Goal: Task Accomplishment & Management: Use online tool/utility

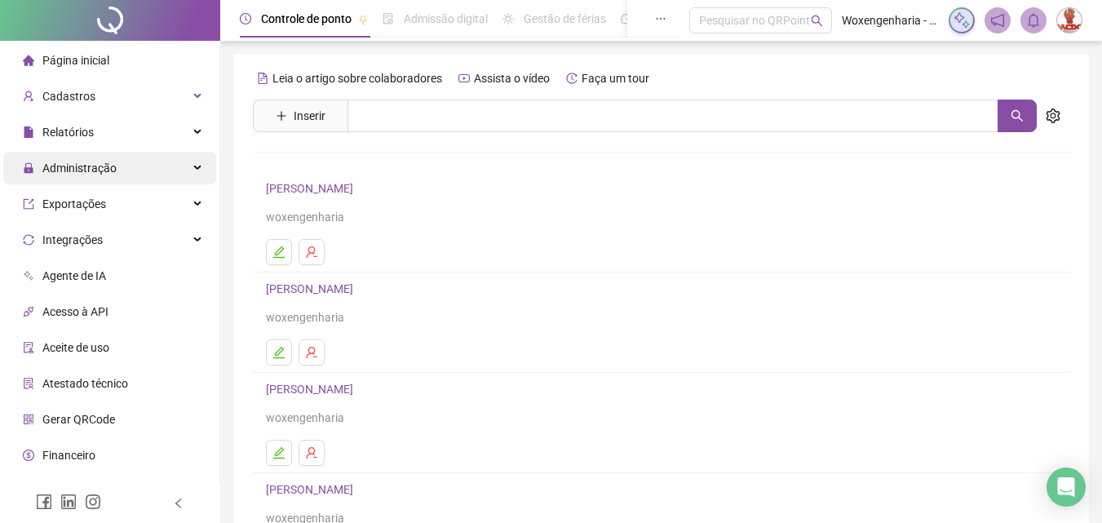
click at [117, 159] on div "Administração" at bounding box center [109, 168] width 213 height 33
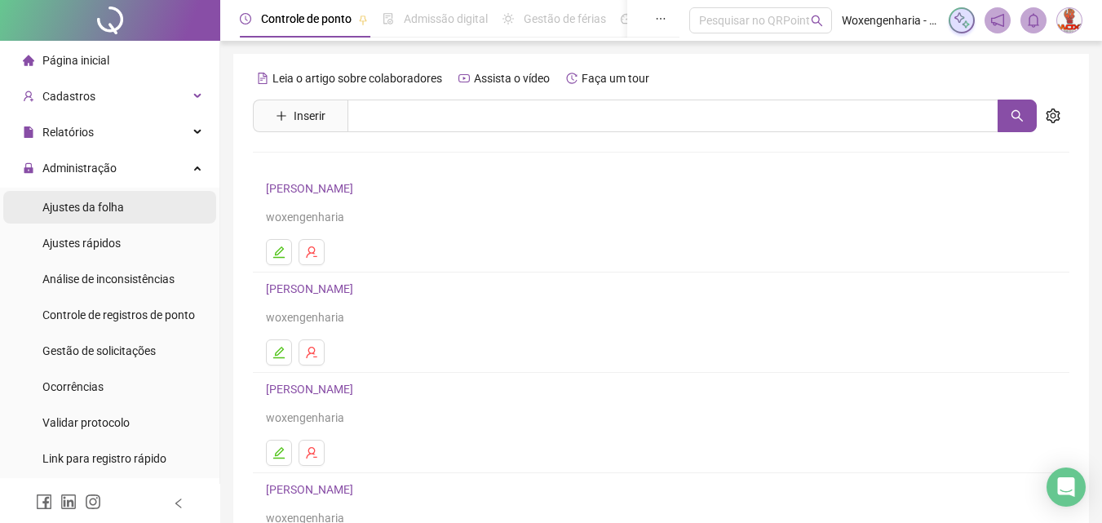
click at [133, 213] on li "Ajustes da folha" at bounding box center [109, 207] width 213 height 33
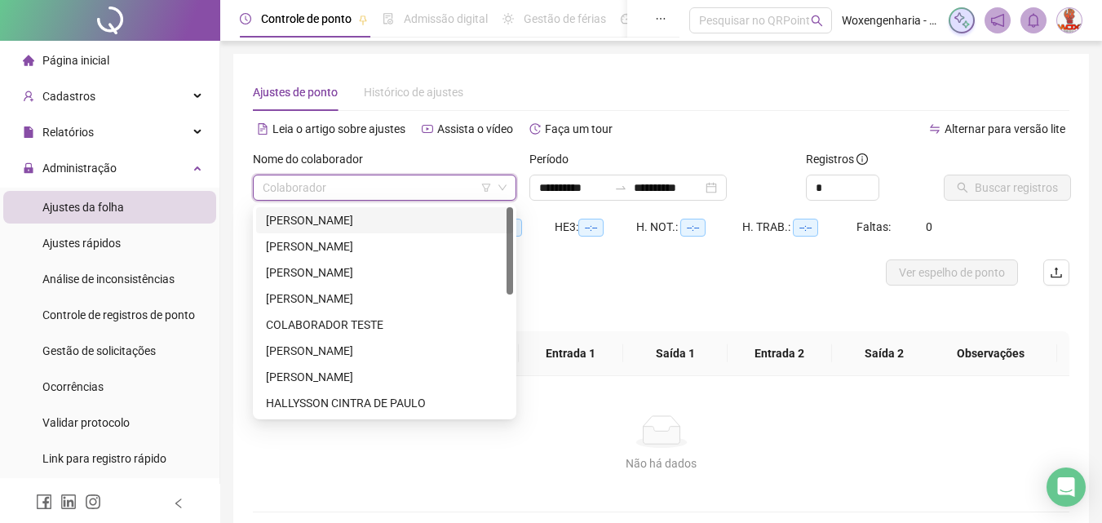
click at [422, 183] on input "search" at bounding box center [377, 187] width 229 height 24
click at [407, 212] on div "[PERSON_NAME]" at bounding box center [384, 220] width 237 height 18
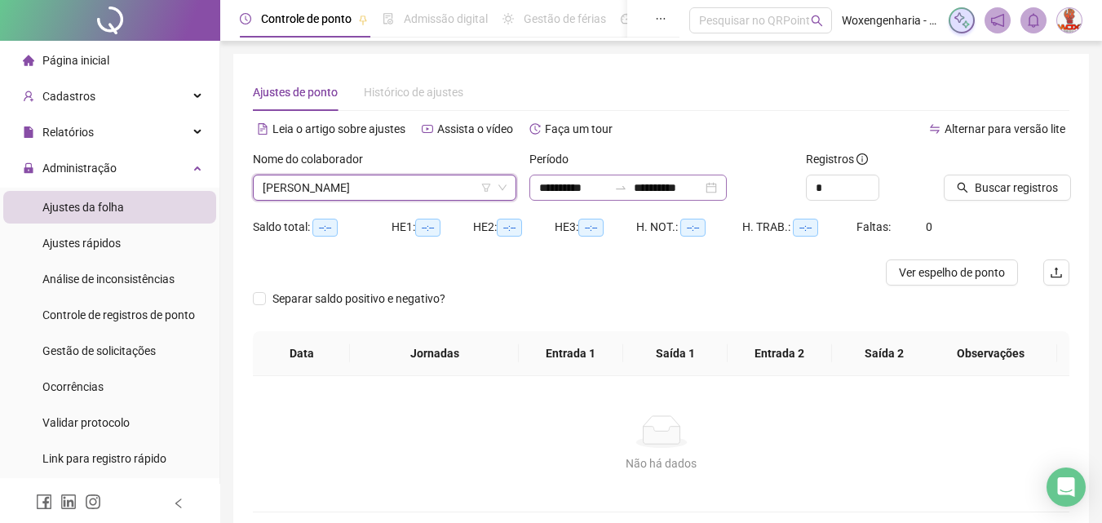
click at [628, 189] on div at bounding box center [621, 187] width 26 height 13
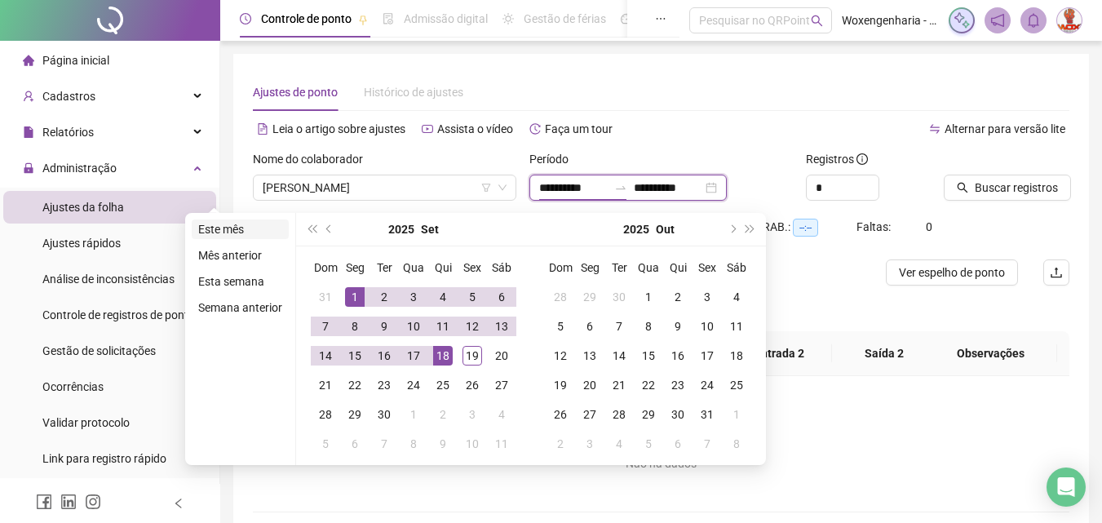
type input "**********"
click at [236, 228] on li "Este mês" at bounding box center [240, 229] width 97 height 20
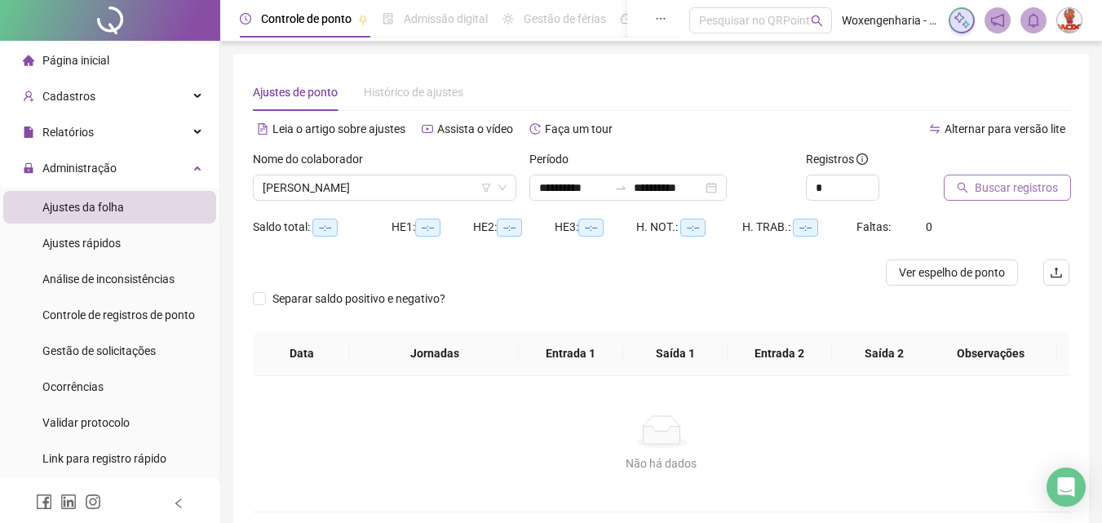
click at [1023, 188] on span "Buscar registros" at bounding box center [1016, 188] width 83 height 18
